Goal: Task Accomplishment & Management: Manage account settings

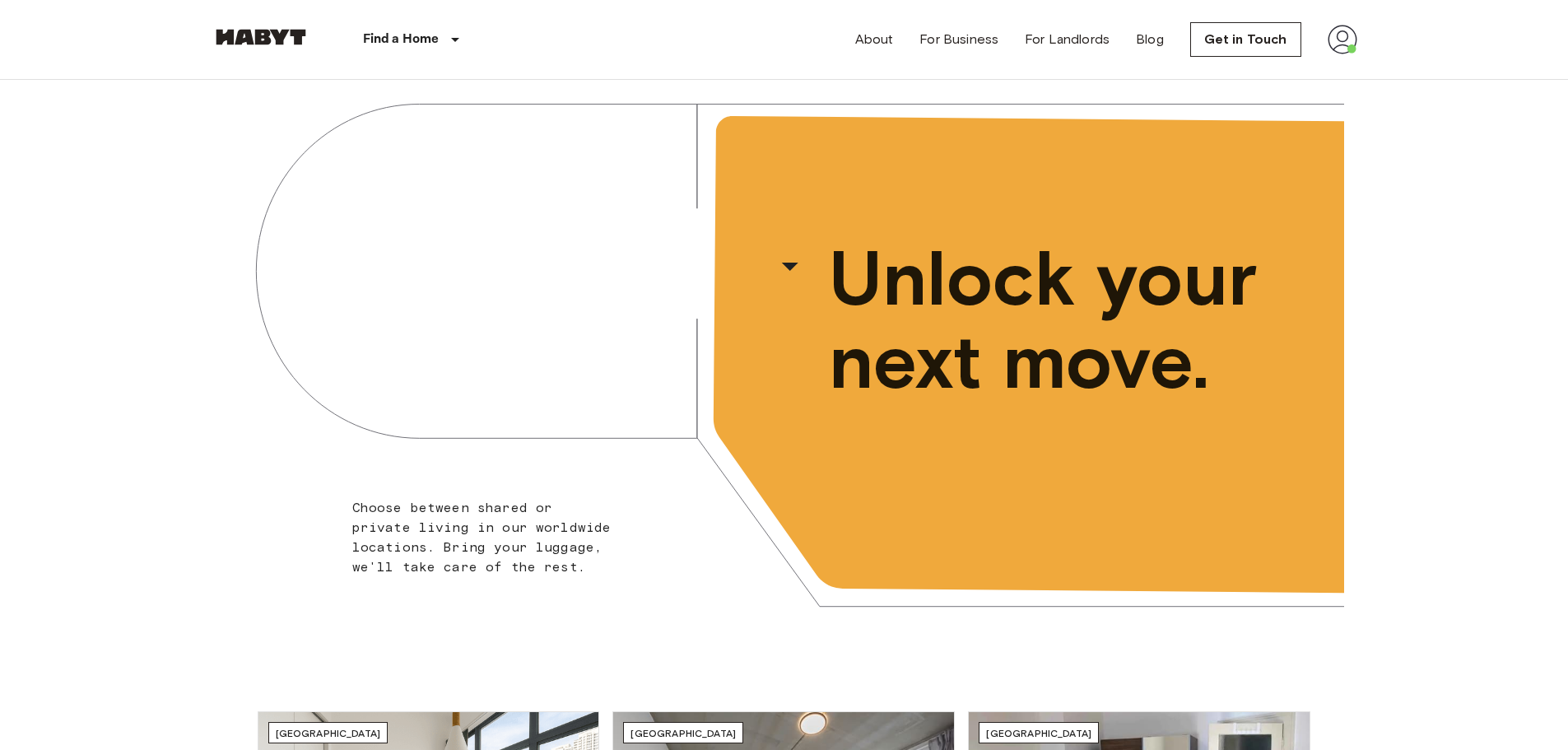
click at [1333, 38] on img at bounding box center [1342, 40] width 30 height 30
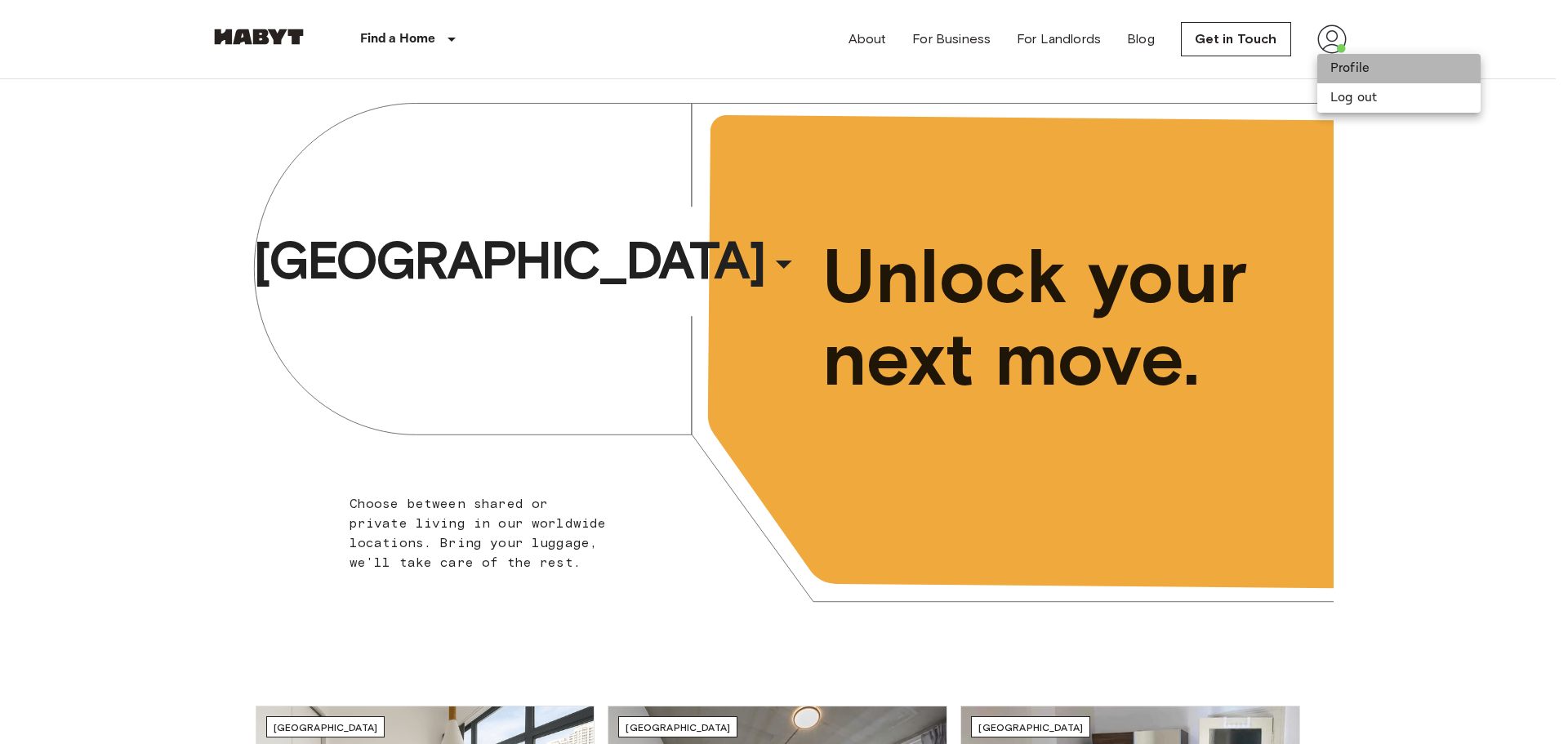
click at [1343, 63] on li "Profile" at bounding box center [1399, 69] width 163 height 30
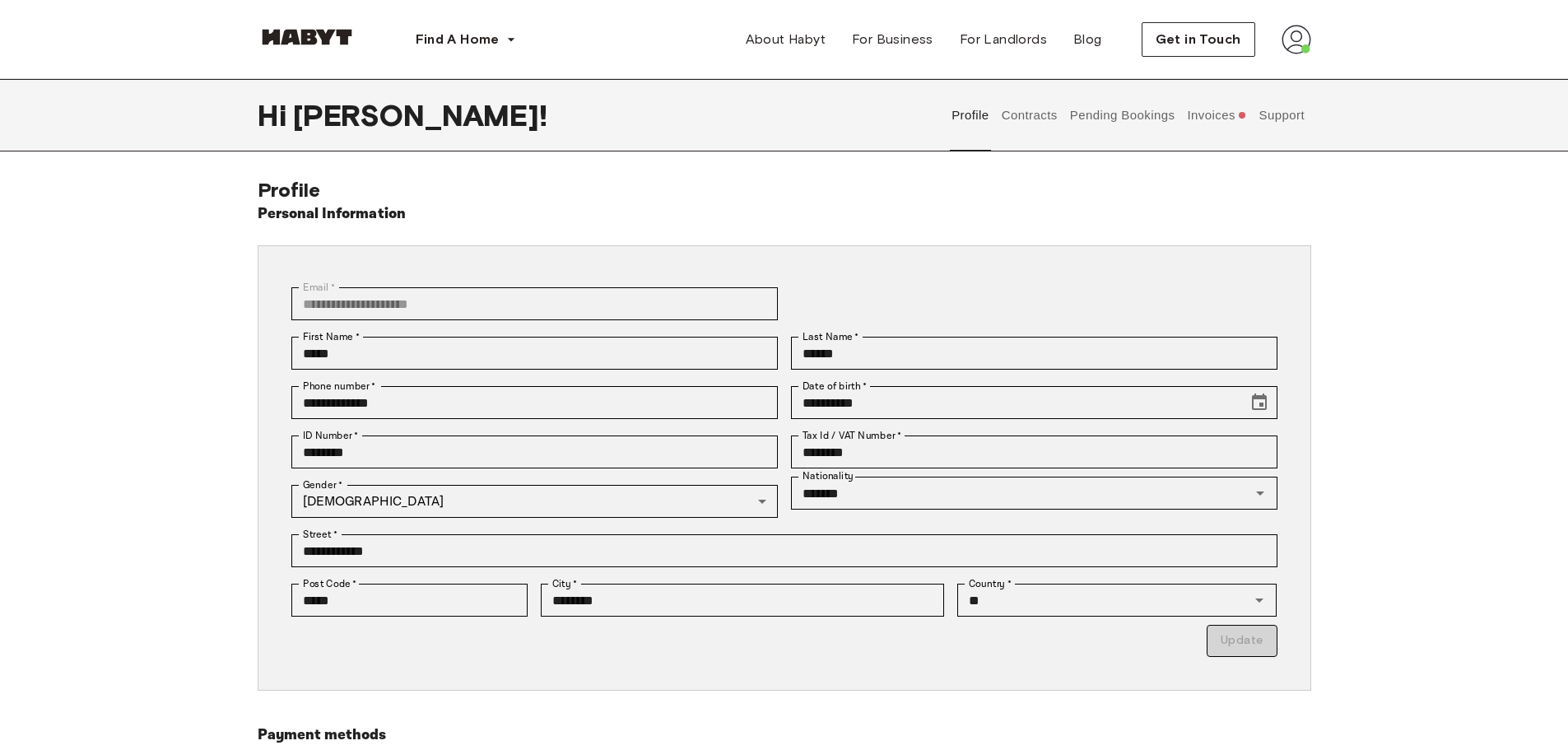
click at [1049, 119] on button "Contracts" at bounding box center [1030, 115] width 60 height 72
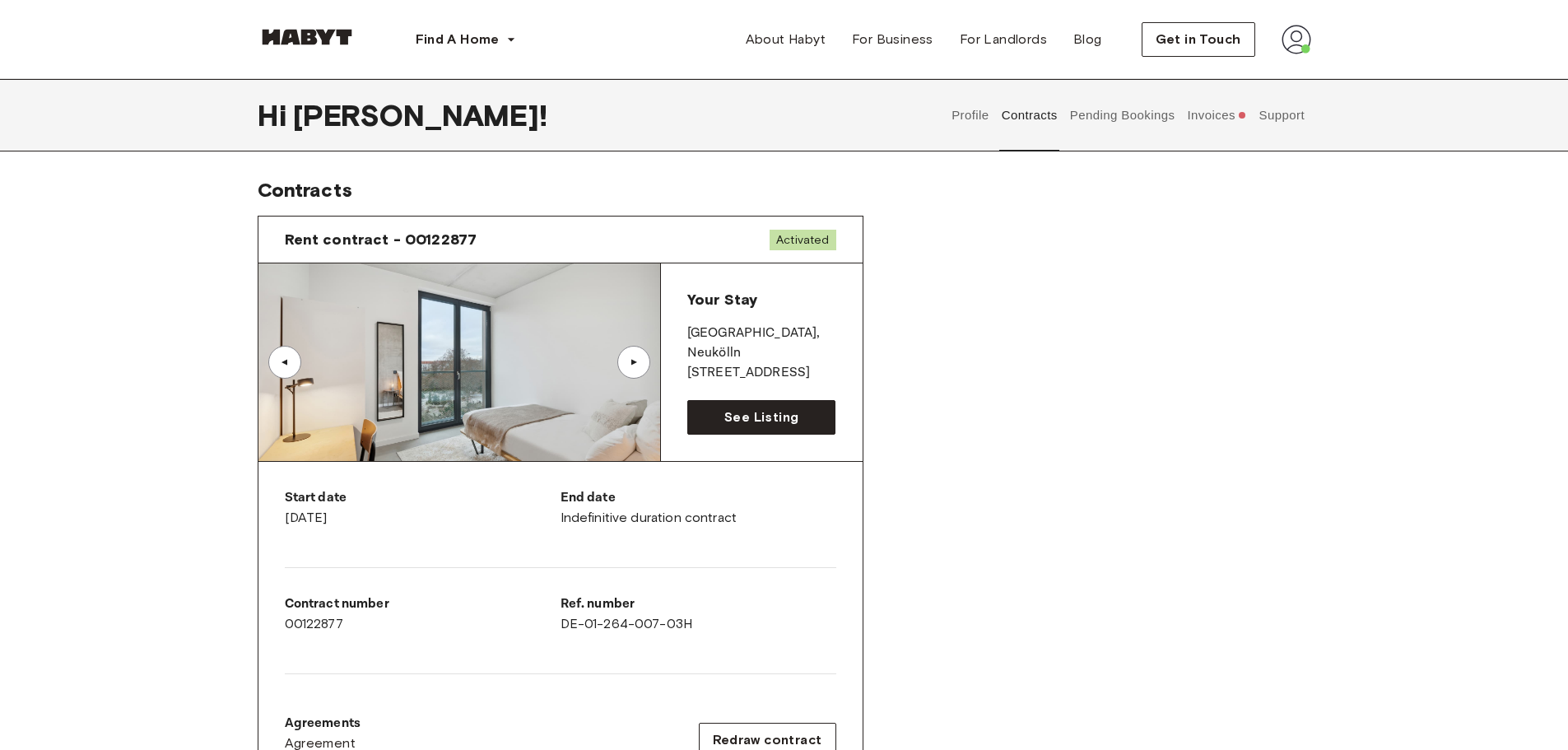
click at [1225, 112] on button "Invoices" at bounding box center [1217, 115] width 63 height 72
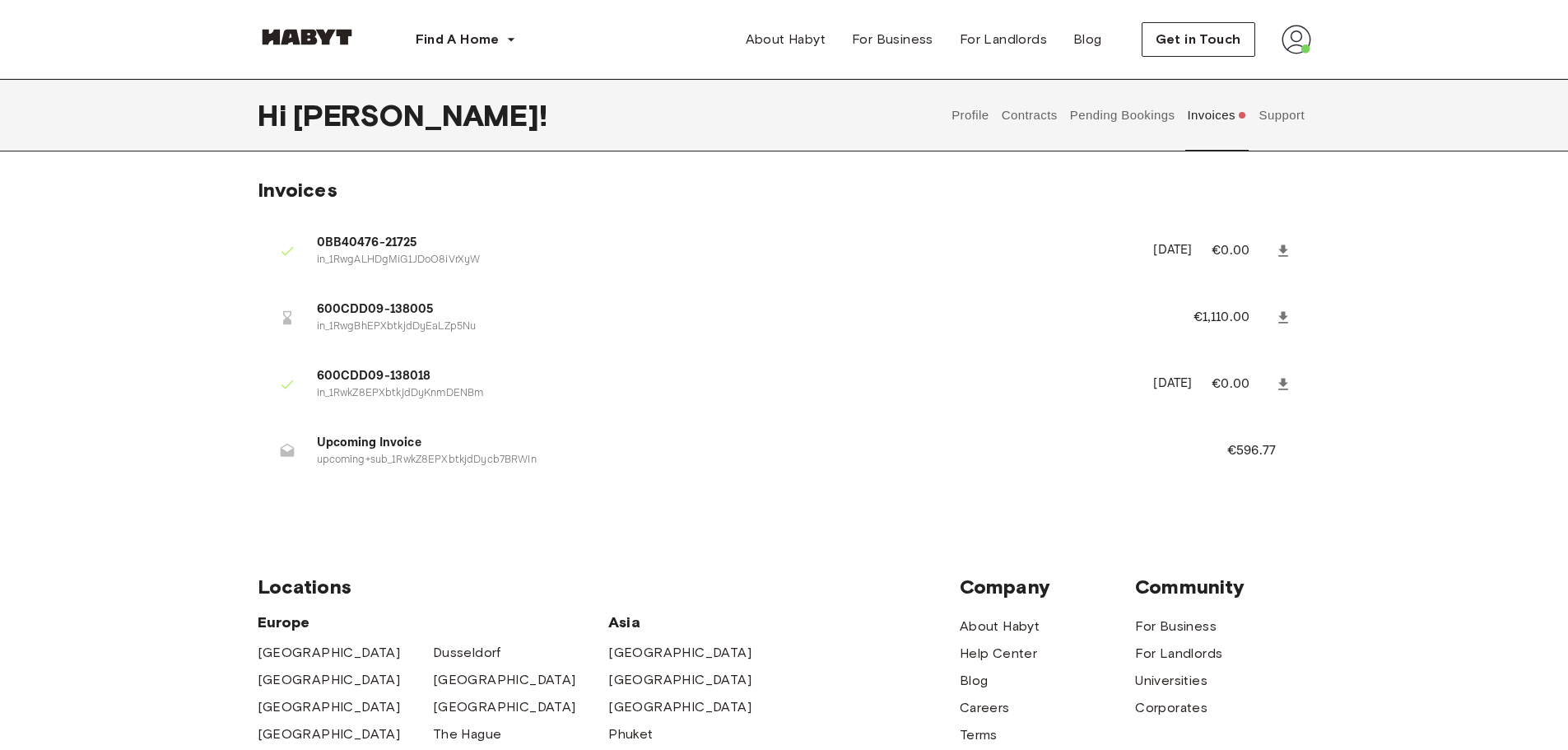
click at [1030, 121] on button "Contracts" at bounding box center [1030, 115] width 60 height 72
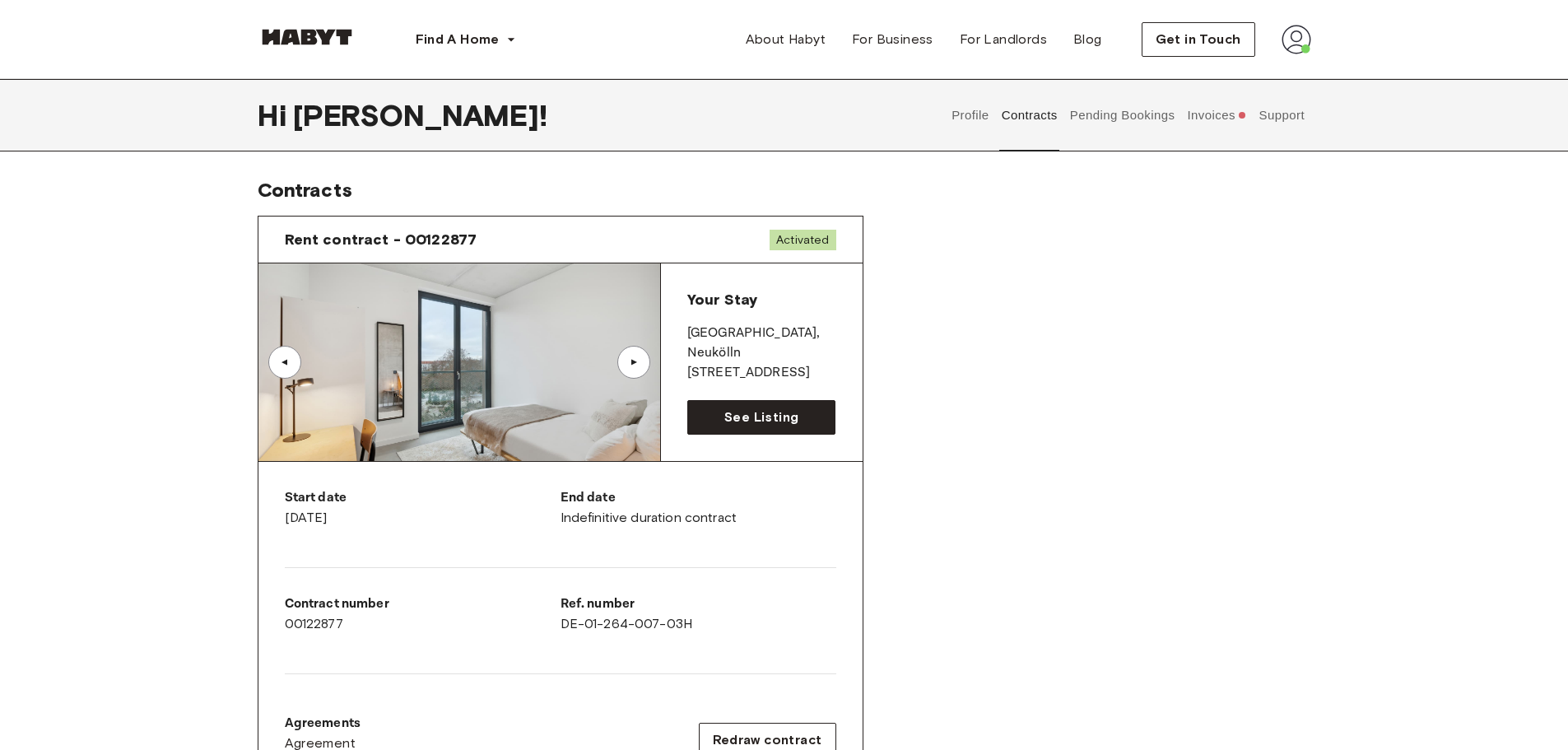
click at [963, 113] on button "Profile" at bounding box center [970, 115] width 42 height 72
